Goal: Use online tool/utility: Utilize a website feature to perform a specific function

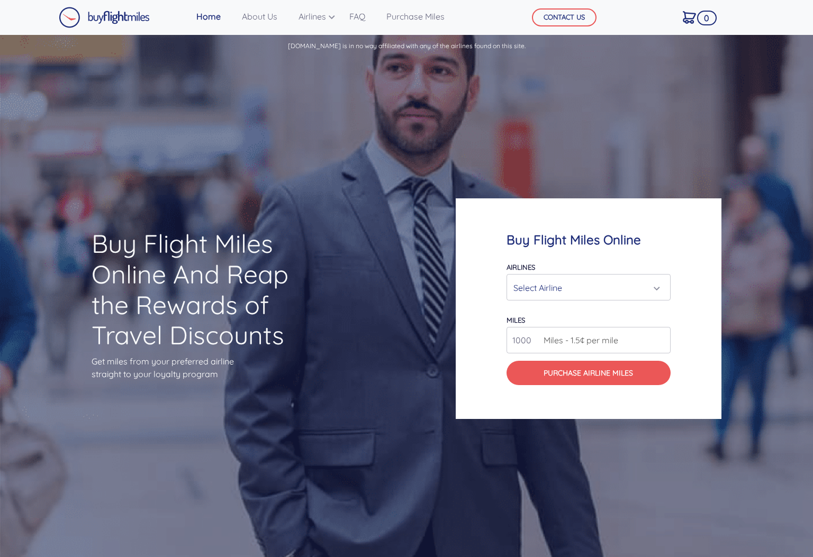
click at [659, 289] on div "Select Airline" at bounding box center [589, 288] width 150 height 20
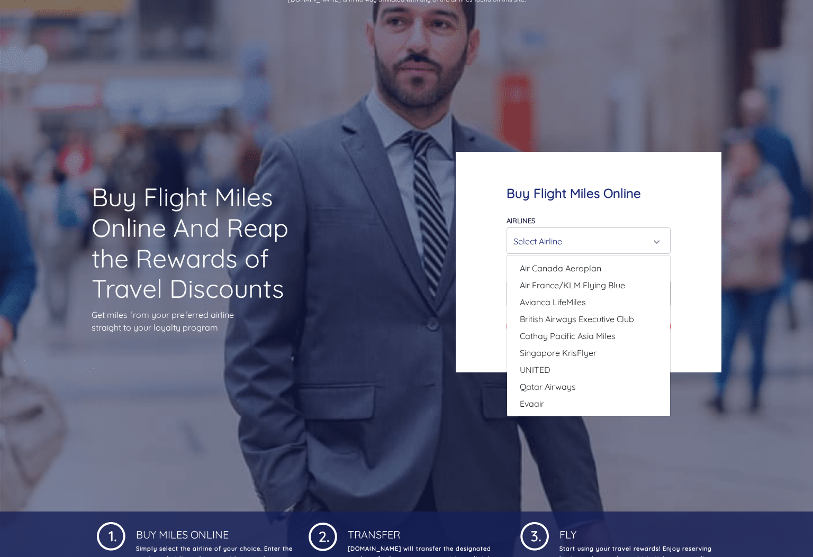
scroll to position [47, 0]
click at [555, 301] on span "Avianca LifeMiles" at bounding box center [553, 301] width 66 height 13
select select "Avianca LifeMiles"
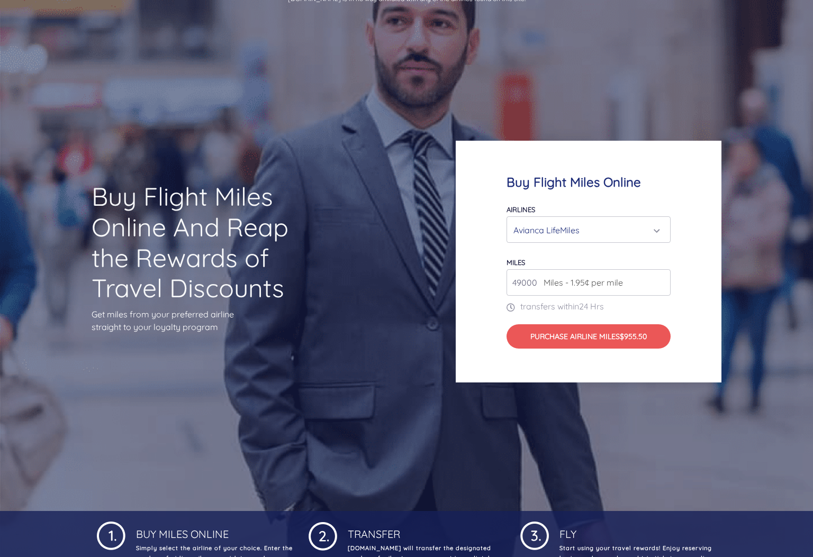
click at [521, 283] on input "49000" at bounding box center [589, 282] width 164 height 26
click at [661, 287] on input "49000" at bounding box center [589, 282] width 164 height 26
click at [642, 280] on input "49000" at bounding box center [589, 282] width 164 height 26
drag, startPoint x: 537, startPoint y: 282, endPoint x: 511, endPoint y: 282, distance: 25.4
click at [512, 282] on input "49000" at bounding box center [589, 282] width 164 height 26
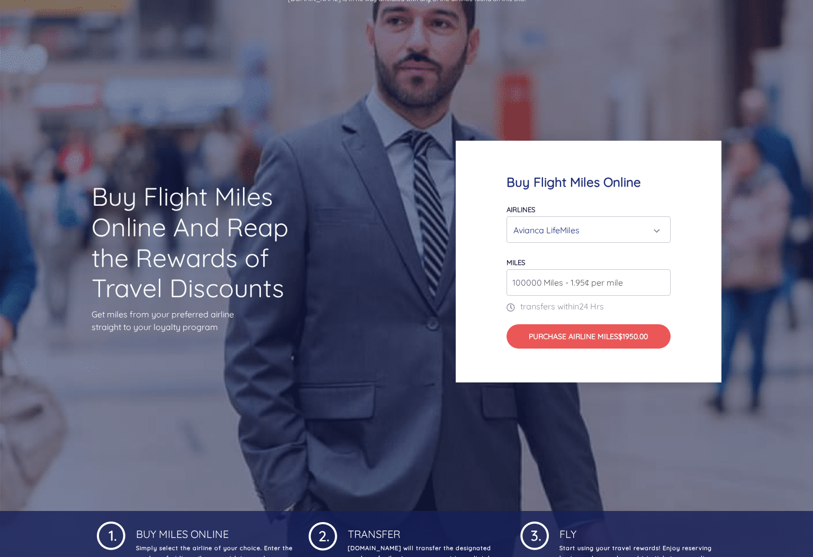
type input "100000"
click at [620, 367] on div "Buy Flight Miles Online Airlines Air Canada Aeroplan Air France/KLM Flying Blue…" at bounding box center [589, 262] width 266 height 242
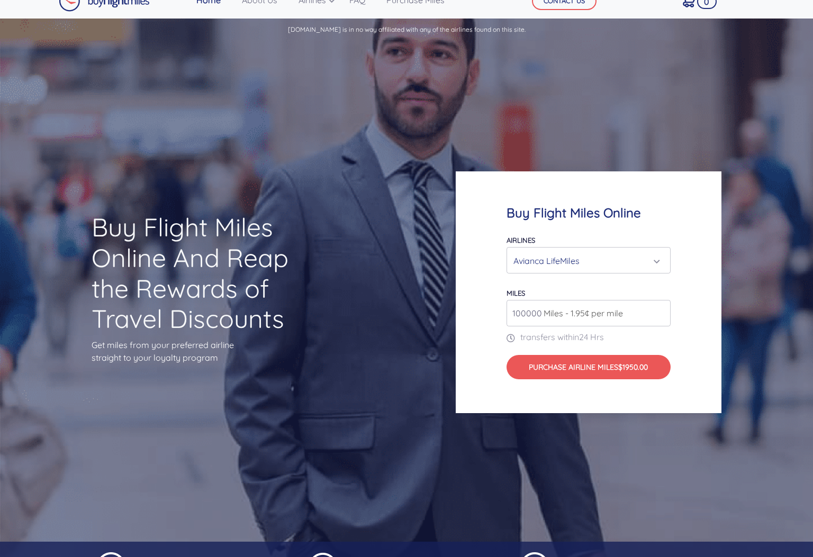
scroll to position [0, 0]
